Goal: Task Accomplishment & Management: Contribute content

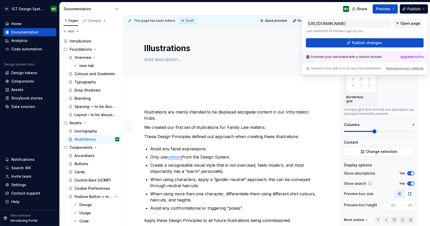
scroll to position [970, 0]
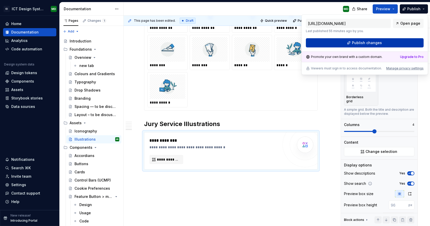
click at [357, 44] on span "Publish changes" at bounding box center [367, 42] width 30 height 5
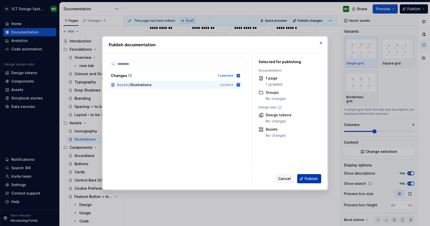
click at [313, 180] on span "Publish" at bounding box center [311, 178] width 13 height 5
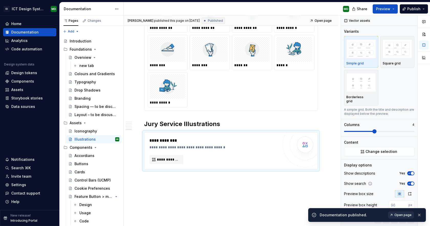
click at [400, 214] on span "Open page" at bounding box center [403, 215] width 17 height 4
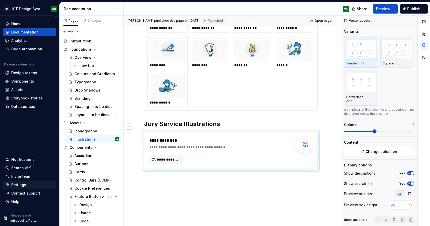
click at [19, 187] on div "Settings" at bounding box center [18, 185] width 15 height 5
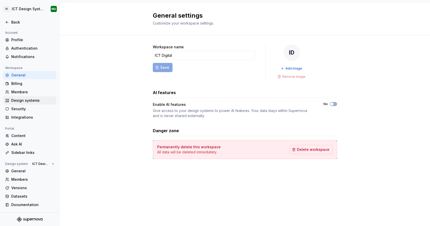
click at [27, 100] on div "Design systems" at bounding box center [32, 100] width 43 height 5
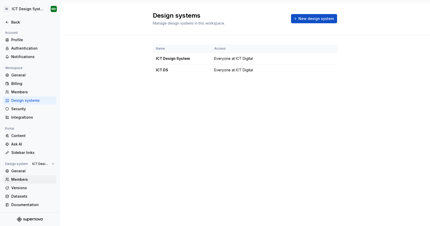
click at [30, 181] on div "Members" at bounding box center [32, 179] width 43 height 5
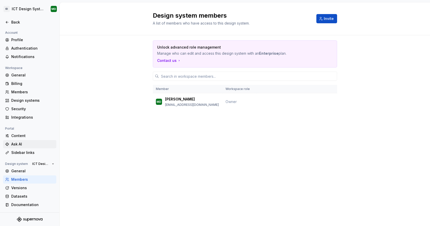
click at [22, 144] on div "Ask AI" at bounding box center [32, 144] width 43 height 5
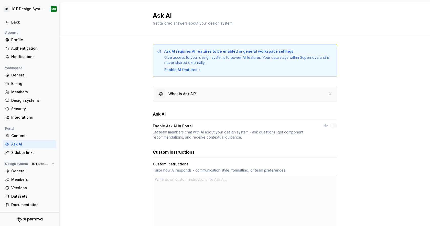
click at [200, 94] on div "What is Ask AI?" at bounding box center [245, 93] width 184 height 15
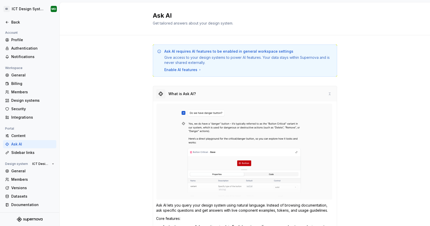
click at [201, 97] on div "What is Ask AI?" at bounding box center [245, 93] width 184 height 15
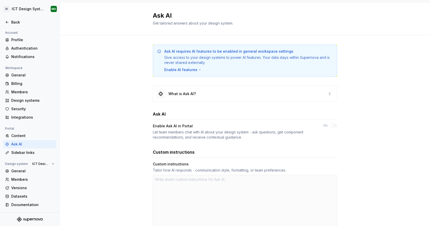
click at [179, 191] on div at bounding box center [245, 202] width 184 height 55
type textarea "*"
click at [27, 204] on div "Documentation" at bounding box center [32, 205] width 43 height 5
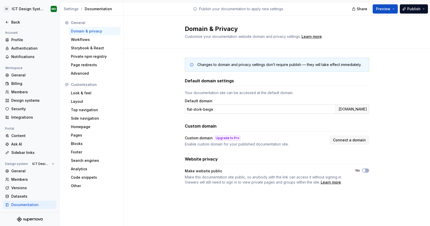
click at [224, 108] on input "flat-stork-beige" at bounding box center [260, 109] width 151 height 9
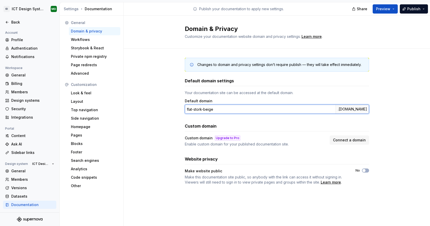
click at [224, 108] on input "flat-stork-beige" at bounding box center [260, 109] width 151 height 9
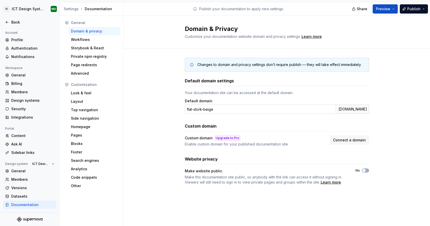
click at [349, 112] on div ".supernova-docs.io" at bounding box center [353, 109] width 34 height 9
click at [367, 171] on button "No" at bounding box center [365, 171] width 7 height 4
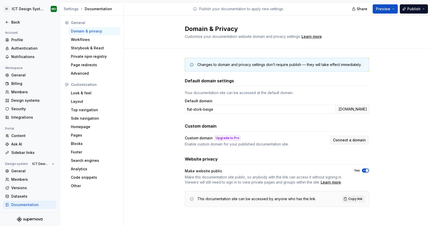
click at [403, 161] on div "Changes to domain and privacy settings don’t require publish — they will take e…" at bounding box center [277, 138] width 306 height 178
click at [350, 84] on div "Default domain settings" at bounding box center [277, 82] width 184 height 8
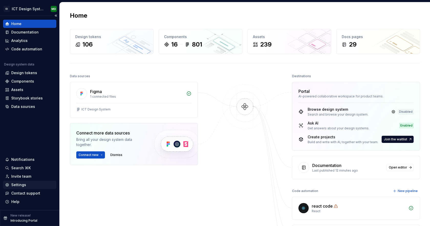
click at [25, 184] on div "Settings" at bounding box center [18, 185] width 15 height 5
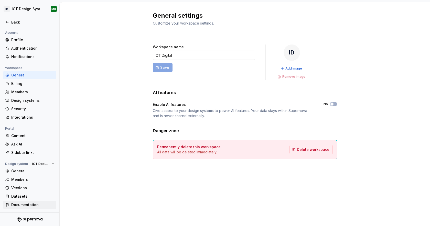
click at [22, 205] on div "Documentation" at bounding box center [32, 205] width 43 height 5
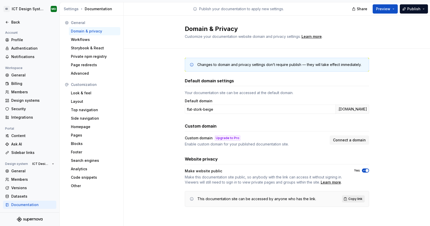
click at [350, 199] on span "Copy link" at bounding box center [355, 199] width 14 height 4
click at [10, 20] on div "Back" at bounding box center [29, 22] width 49 height 5
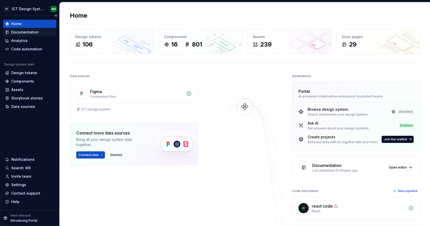
click at [25, 33] on div "Documentation" at bounding box center [24, 32] width 27 height 5
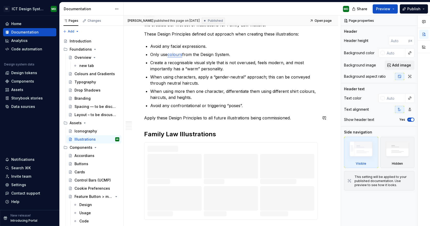
scroll to position [195, 0]
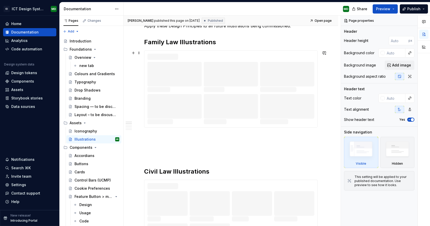
click at [269, 56] on div at bounding box center [230, 89] width 167 height 71
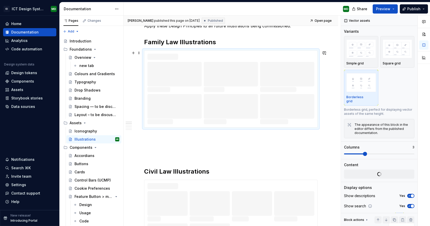
scroll to position [198, 0]
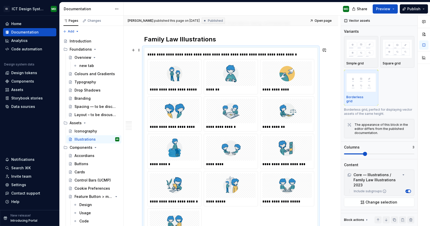
click at [267, 52] on div "**********" at bounding box center [230, 54] width 167 height 5
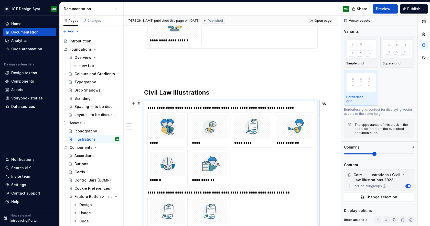
click at [296, 142] on div "**********" at bounding box center [295, 142] width 36 height 5
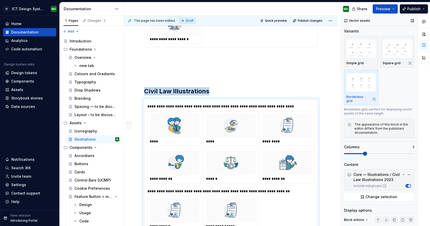
scroll to position [406, 0]
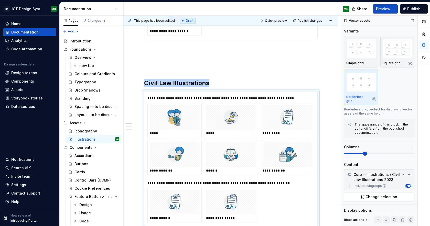
click at [366, 153] on span at bounding box center [365, 154] width 4 height 4
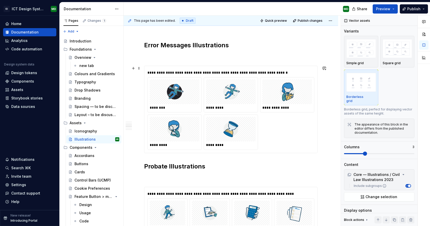
scroll to position [636, 0]
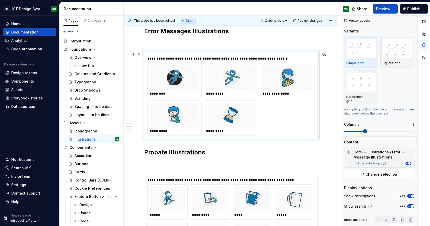
click at [292, 114] on div "**********" at bounding box center [230, 99] width 167 height 73
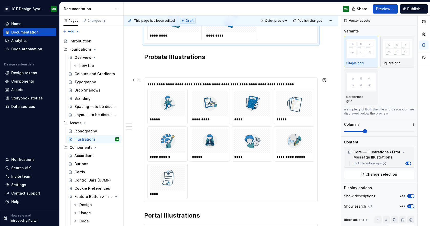
scroll to position [758, 0]
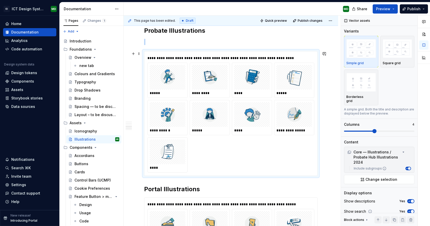
click at [292, 135] on div "**********" at bounding box center [294, 117] width 40 height 35
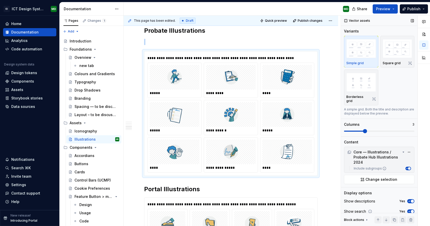
click at [366, 132] on span at bounding box center [365, 131] width 4 height 4
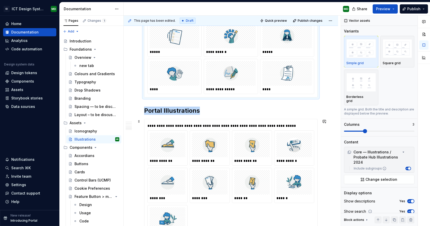
click at [293, 138] on img at bounding box center [294, 145] width 31 height 20
click at [369, 132] on span at bounding box center [359, 131] width 30 height 1
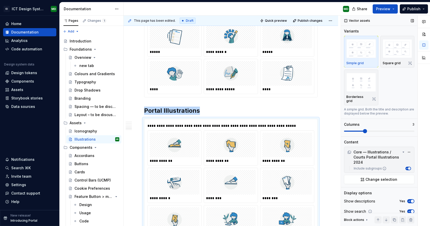
click at [368, 131] on span at bounding box center [379, 131] width 70 height 4
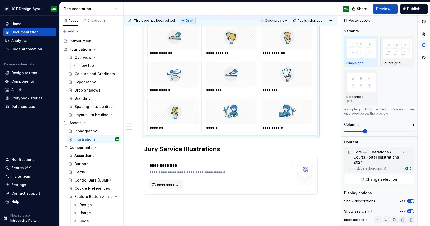
scroll to position [816, 0]
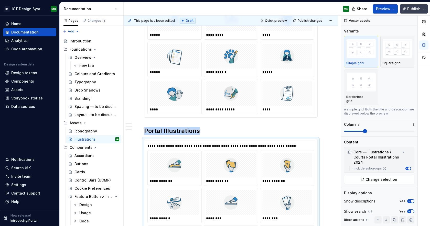
click at [410, 9] on span "Publish" at bounding box center [413, 8] width 13 height 5
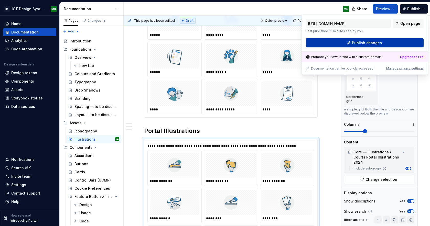
click at [385, 42] on button "Publish changes" at bounding box center [365, 42] width 118 height 9
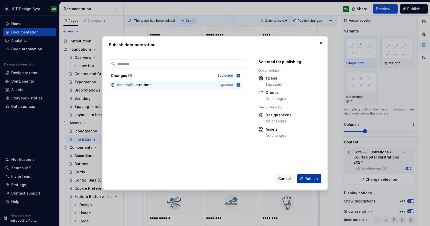
click at [309, 177] on span "Publish" at bounding box center [311, 178] width 13 height 5
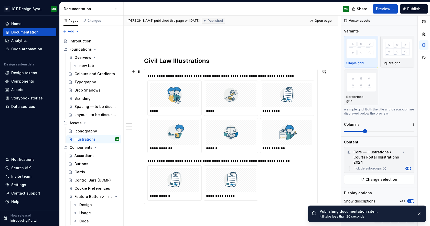
scroll to position [446, 0]
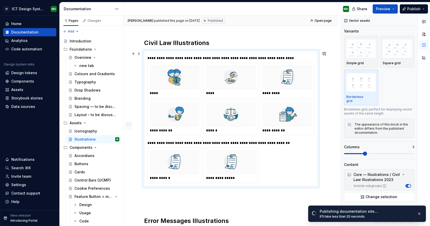
click at [280, 57] on div "**********" at bounding box center [230, 58] width 167 height 5
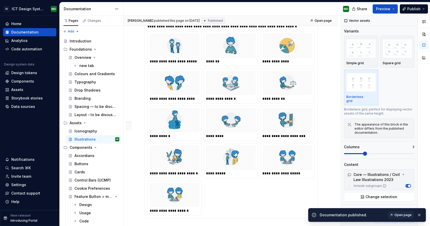
scroll to position [245, 0]
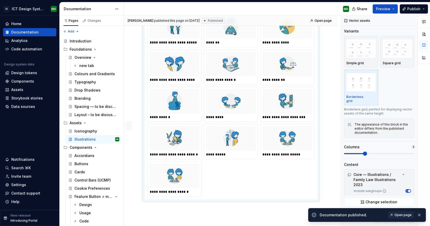
click at [246, 82] on div "**********" at bounding box center [231, 79] width 50 height 5
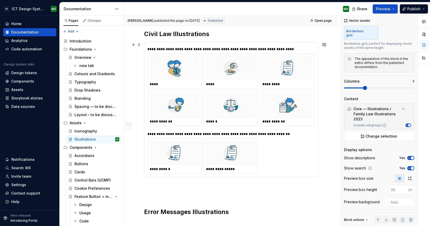
scroll to position [464, 0]
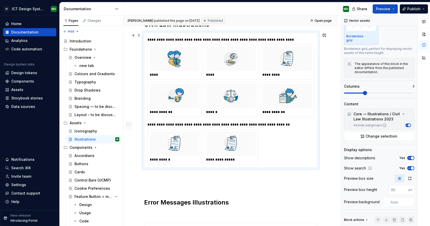
click at [295, 152] on div "**********" at bounding box center [230, 146] width 167 height 35
click at [299, 120] on div "**********" at bounding box center [230, 100] width 167 height 129
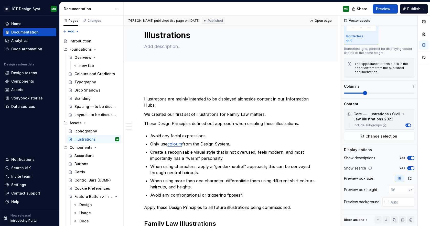
scroll to position [0, 0]
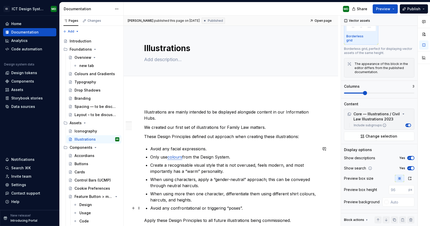
type textarea "*"
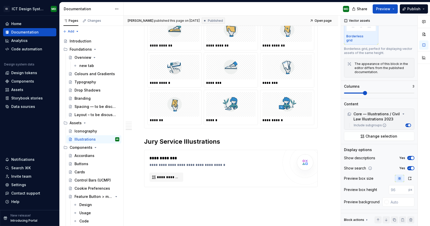
scroll to position [953, 0]
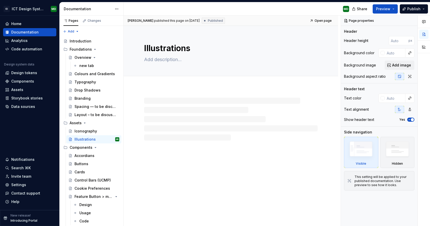
type textarea "*"
